Goal: Find specific page/section: Find specific page/section

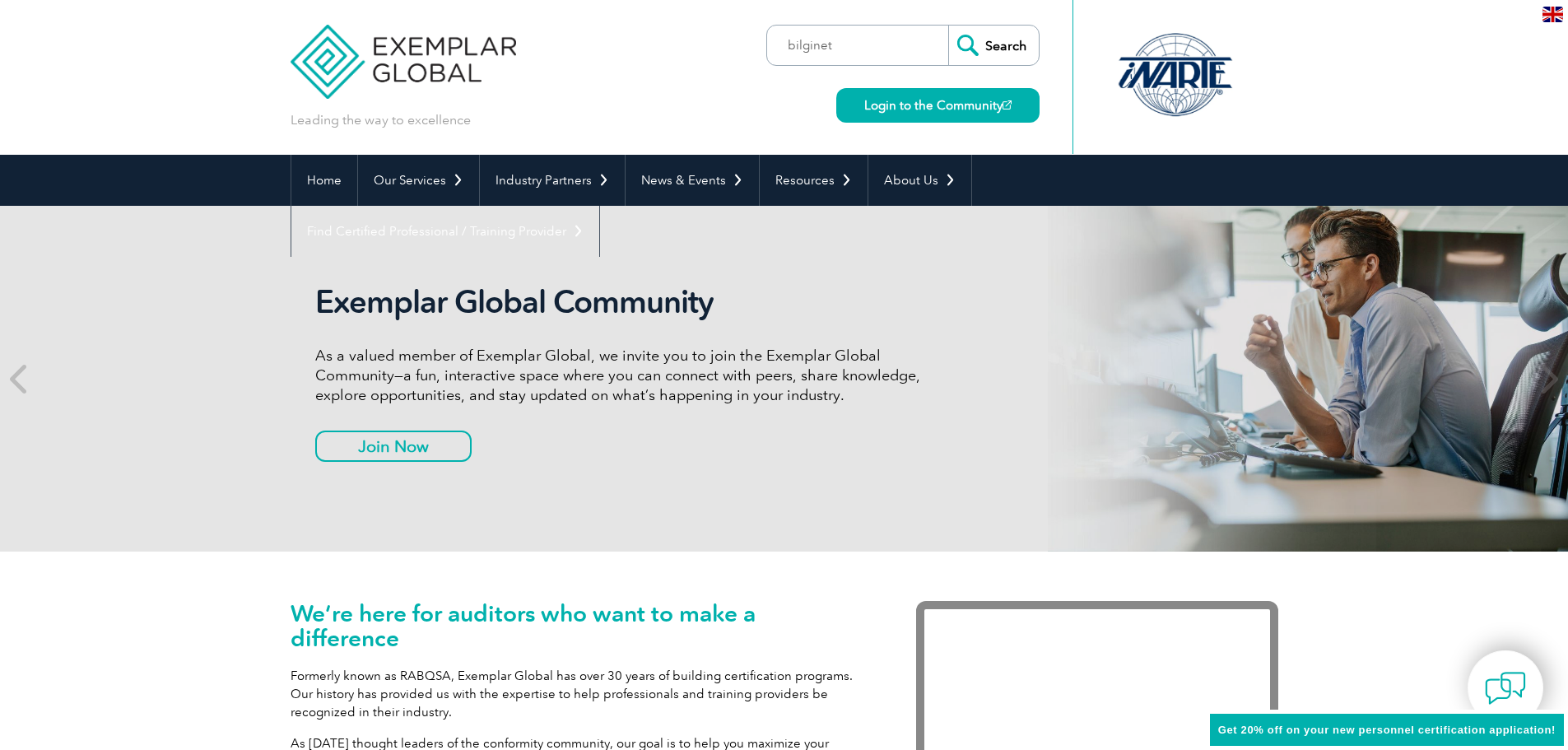
type input "bilginet"
click at [948, 25] on input "Search" at bounding box center [993, 45] width 91 height 40
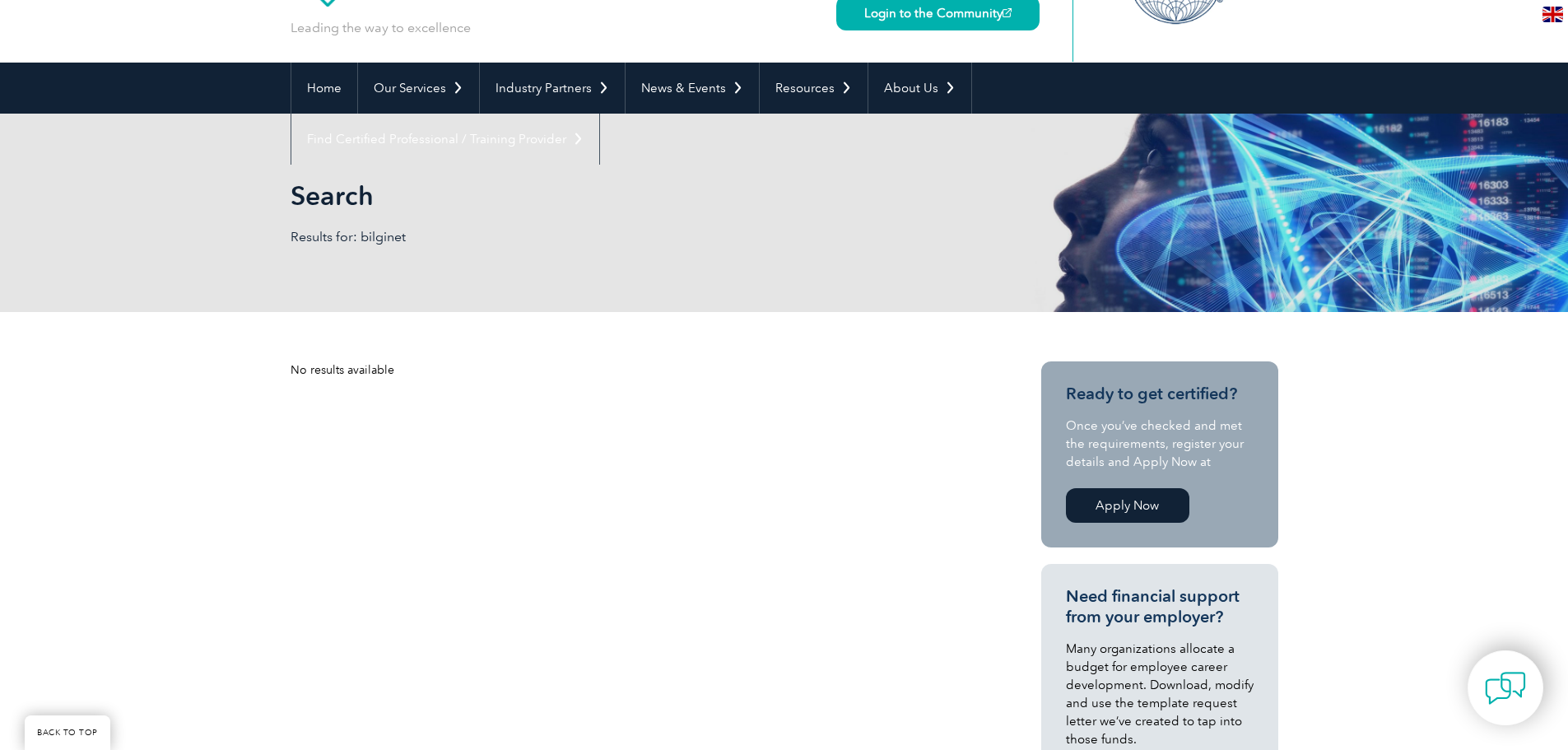
scroll to position [82, 0]
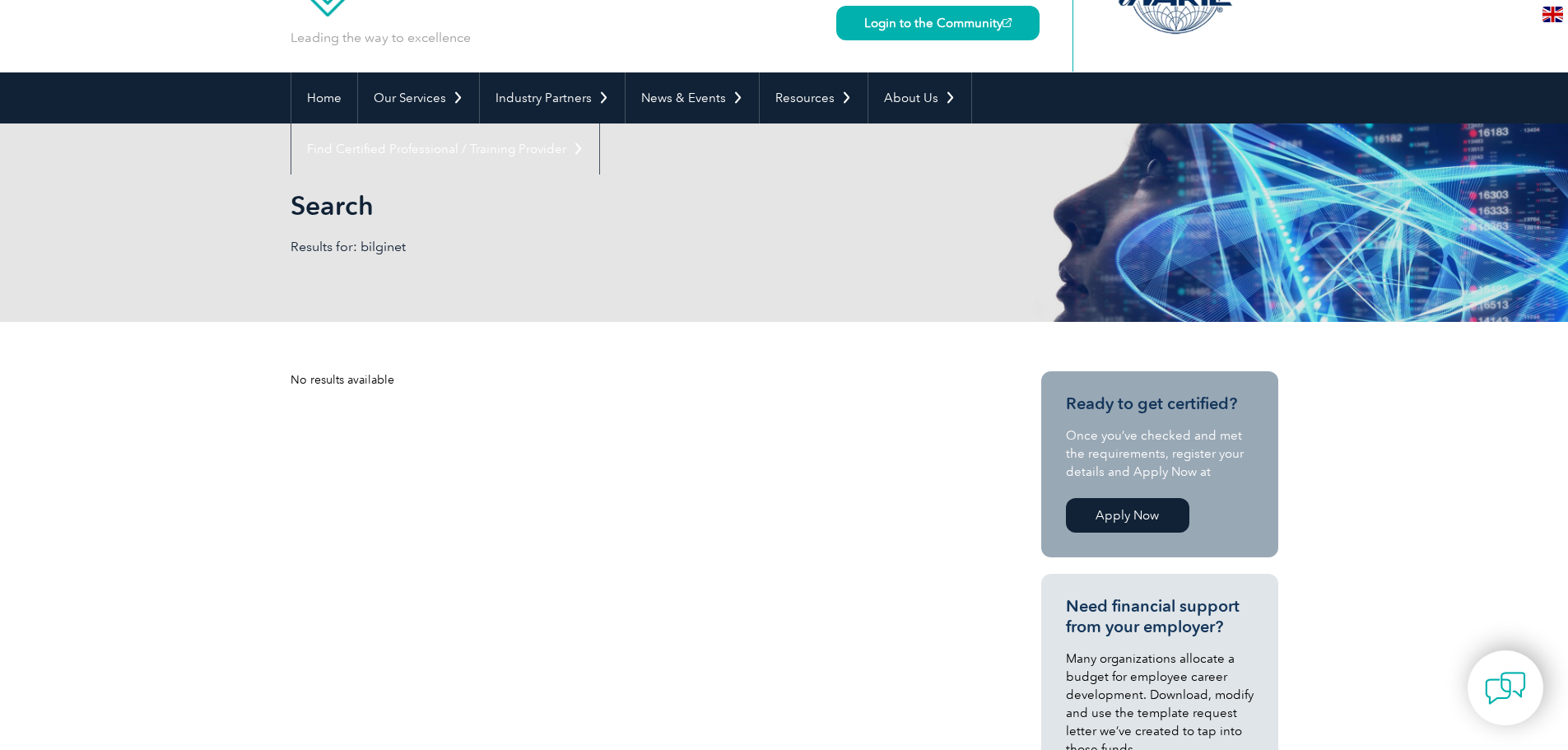
click at [1551, 10] on img at bounding box center [1553, 14] width 20 height 15
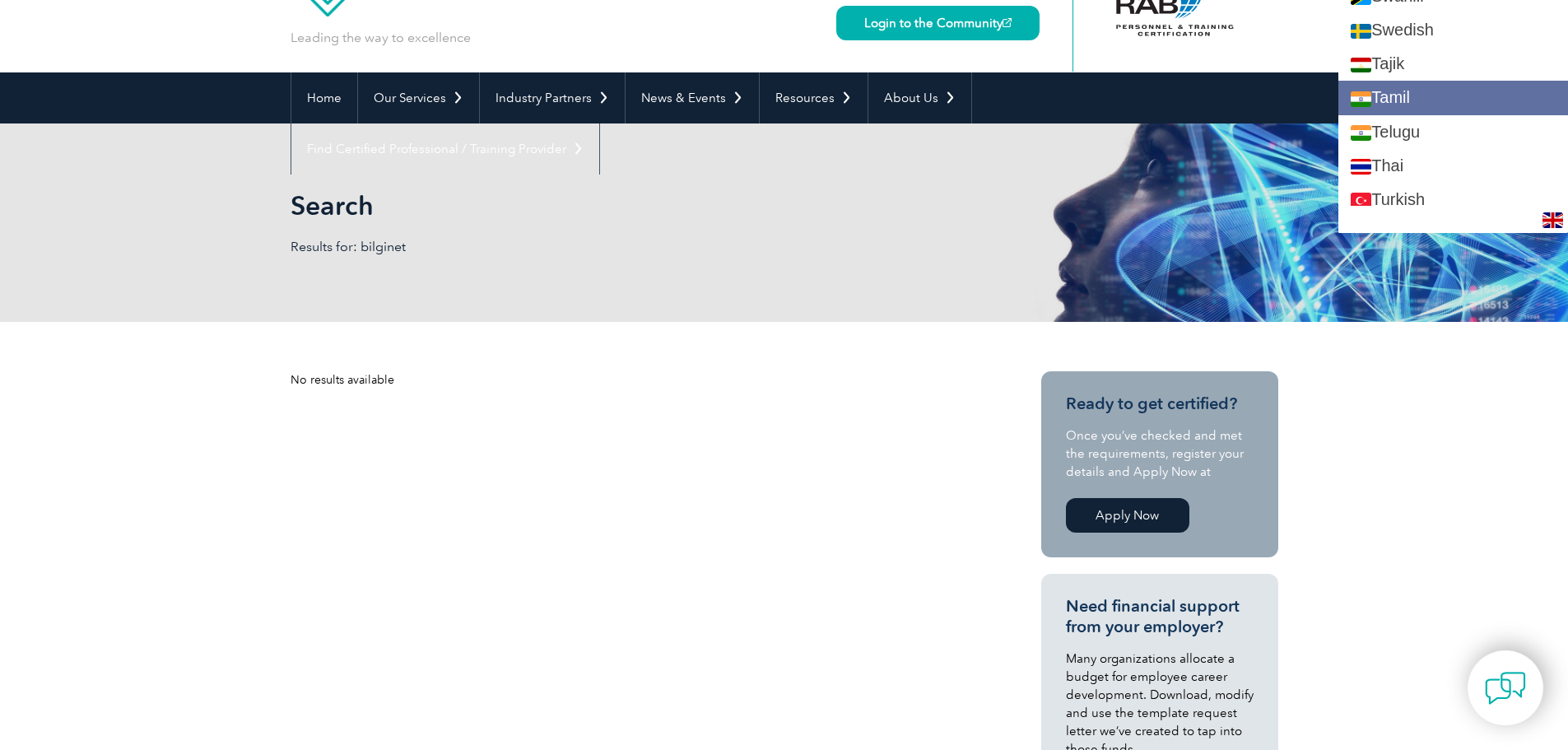
scroll to position [3046, 0]
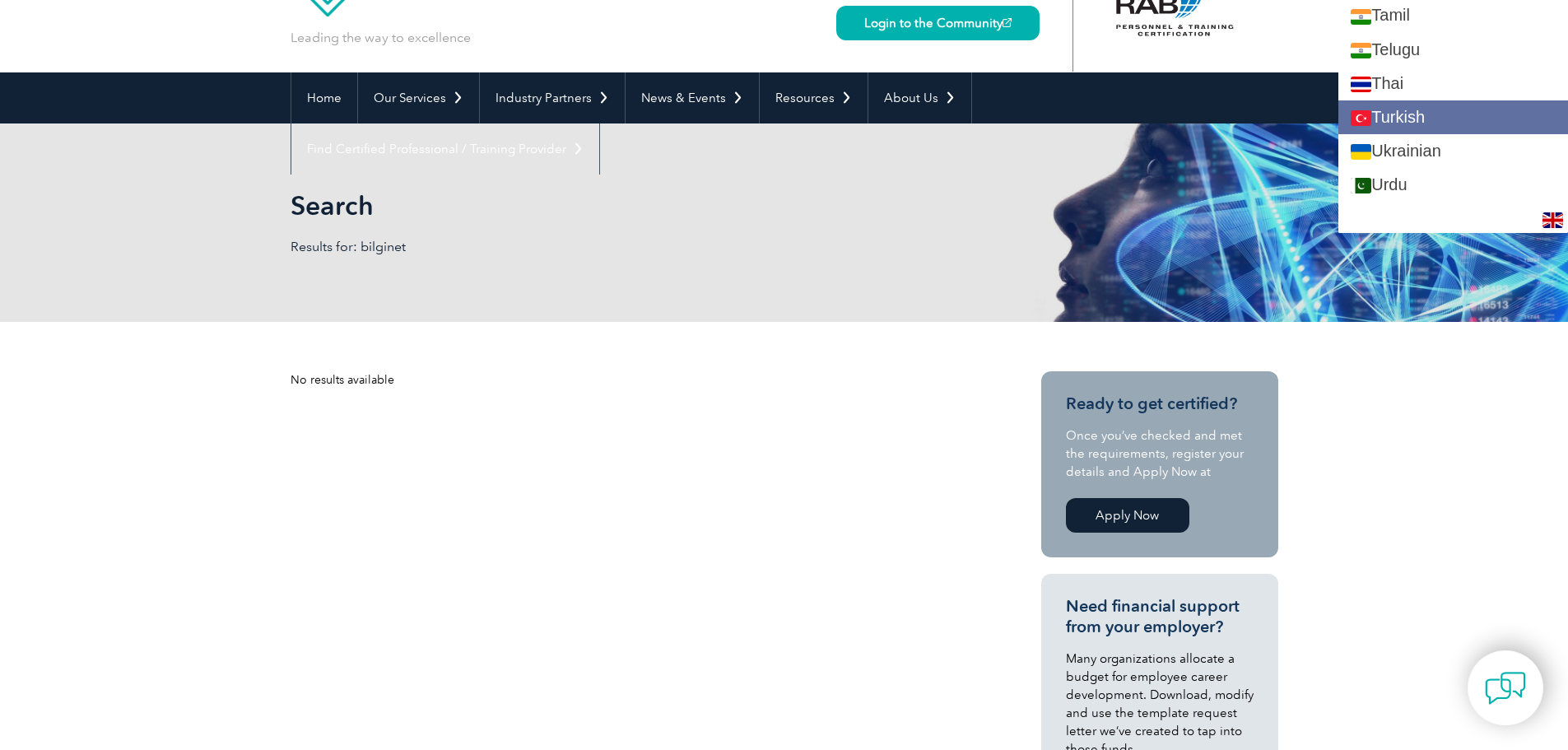
click at [1441, 113] on link "Turkish" at bounding box center [1453, 118] width 229 height 34
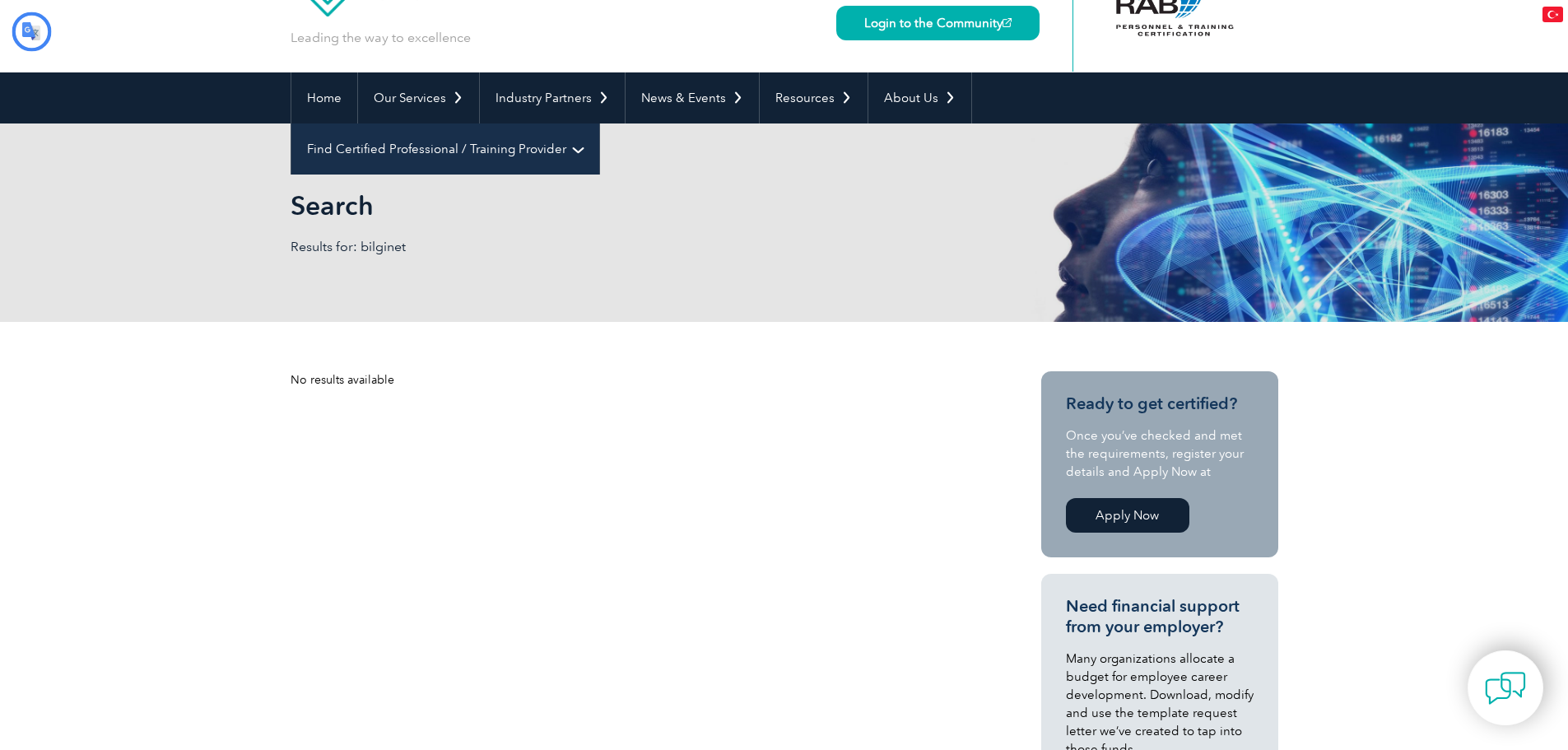
scroll to position [0, 0]
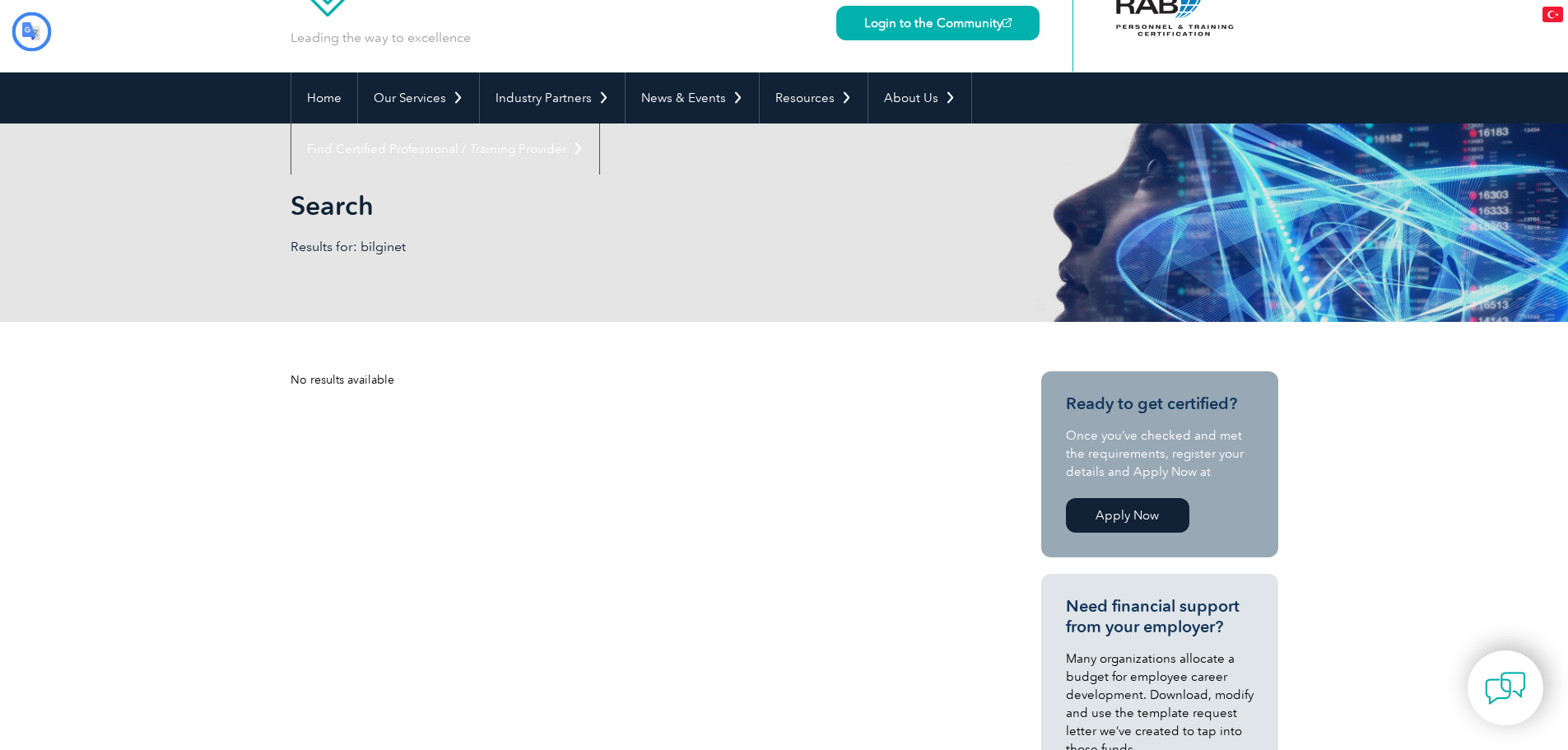
type input "Aramak"
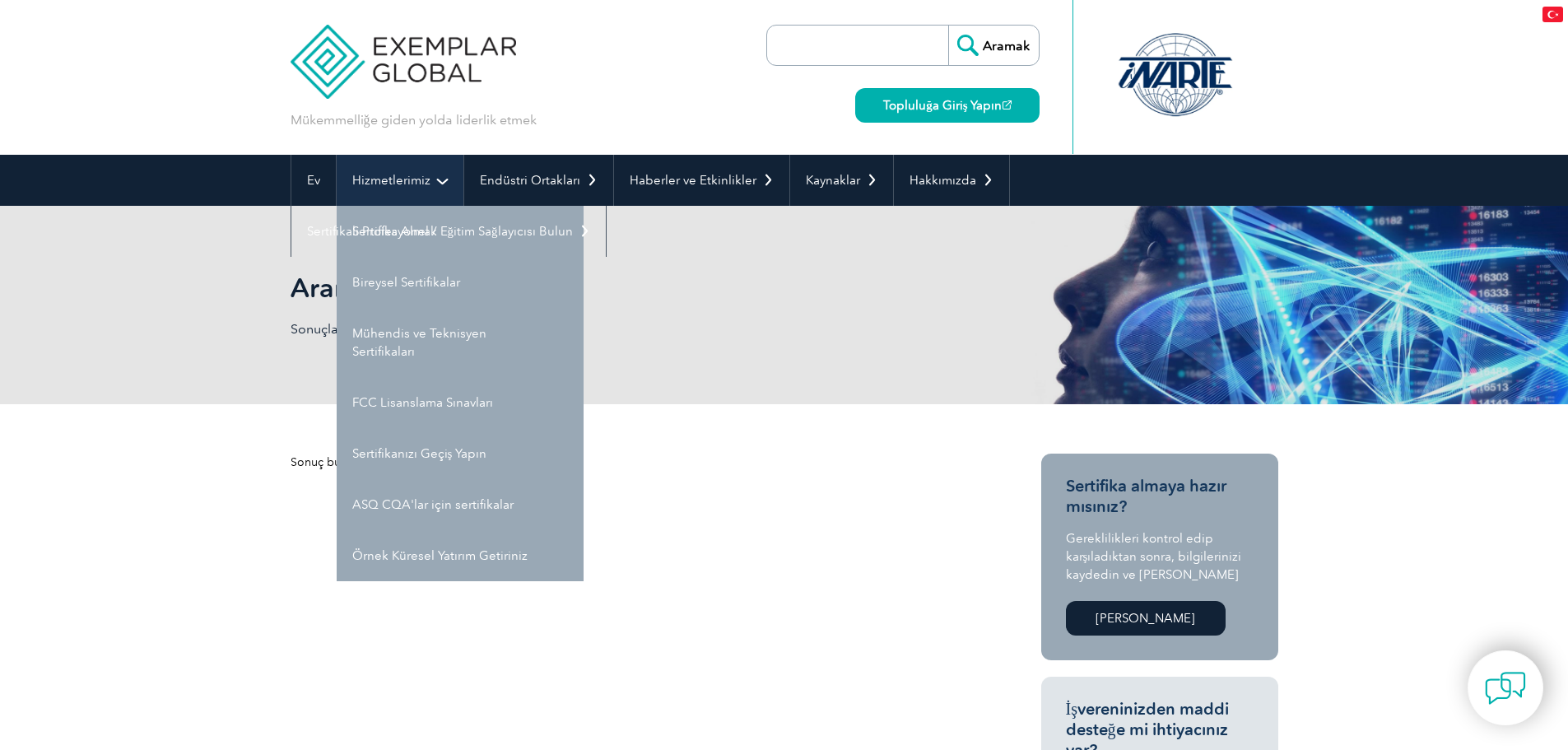
click at [441, 179] on link "Hizmetlerimiz" at bounding box center [400, 180] width 127 height 51
click at [437, 183] on link "Hizmetlerimiz" at bounding box center [400, 180] width 127 height 51
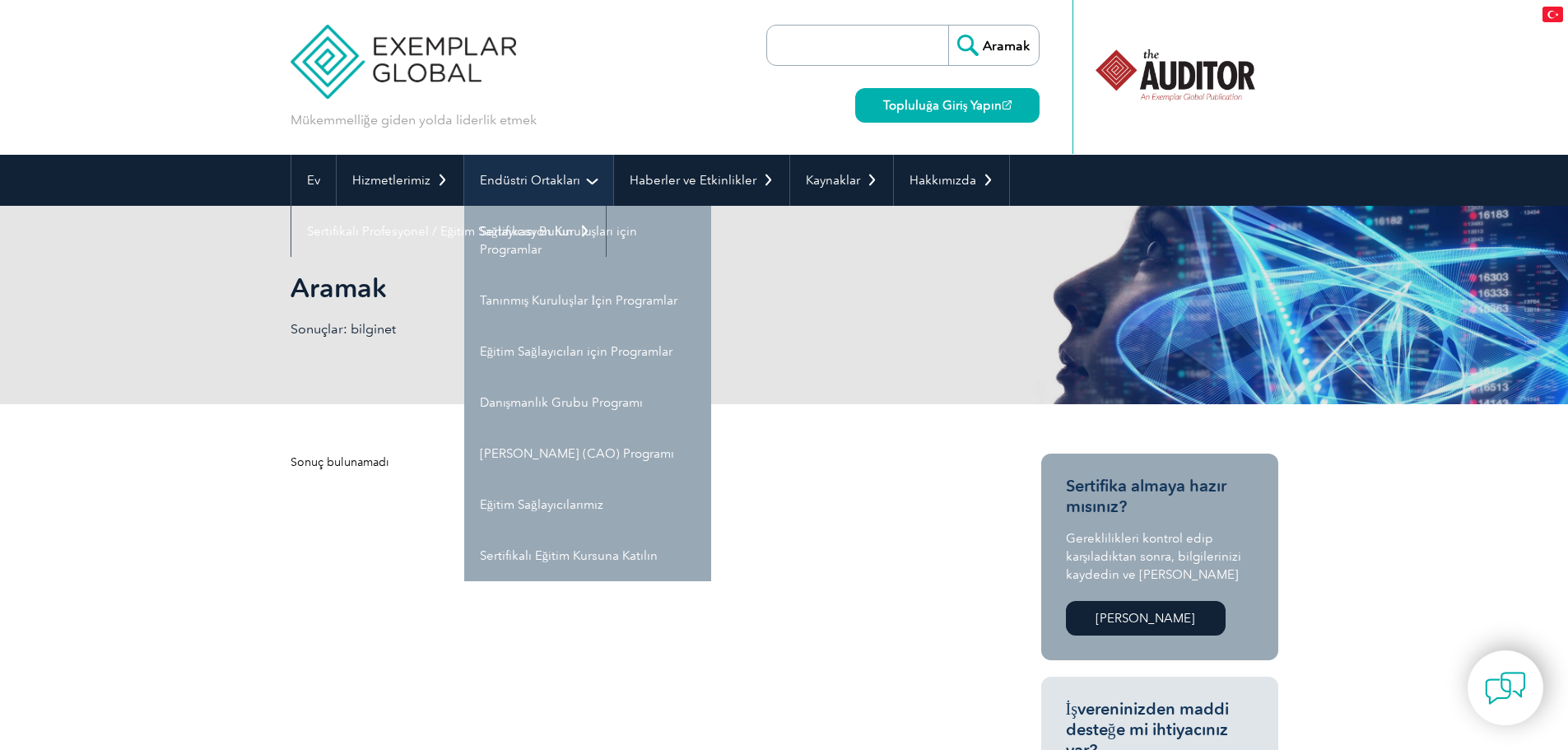
click at [521, 180] on font "Endüstri Ortakları" at bounding box center [530, 180] width 101 height 15
